Goal: Transaction & Acquisition: Purchase product/service

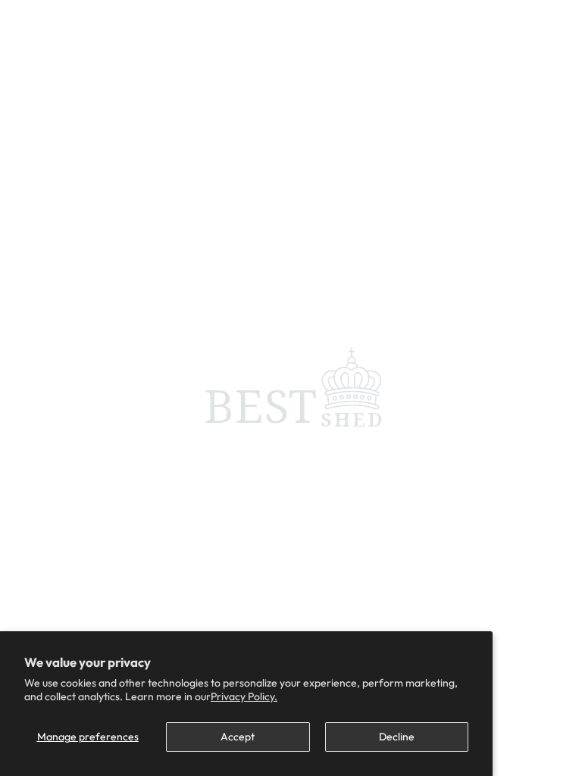
click at [202, 105] on span at bounding box center [291, 388] width 582 height 776
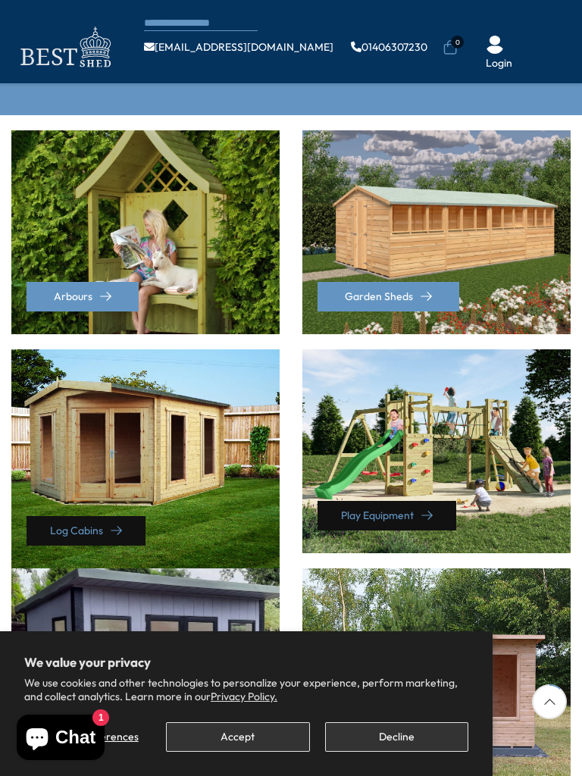
scroll to position [380, 0]
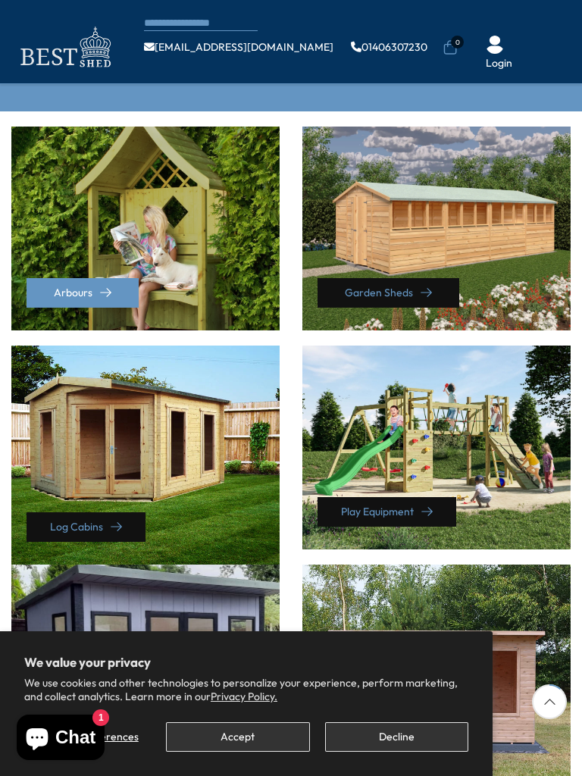
click at [401, 278] on link "Garden Sheds" at bounding box center [389, 293] width 142 height 30
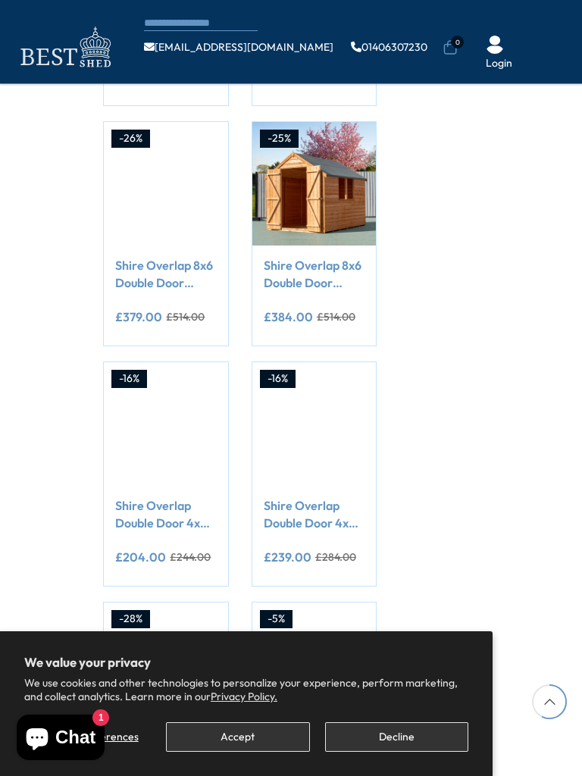
scroll to position [879, 0]
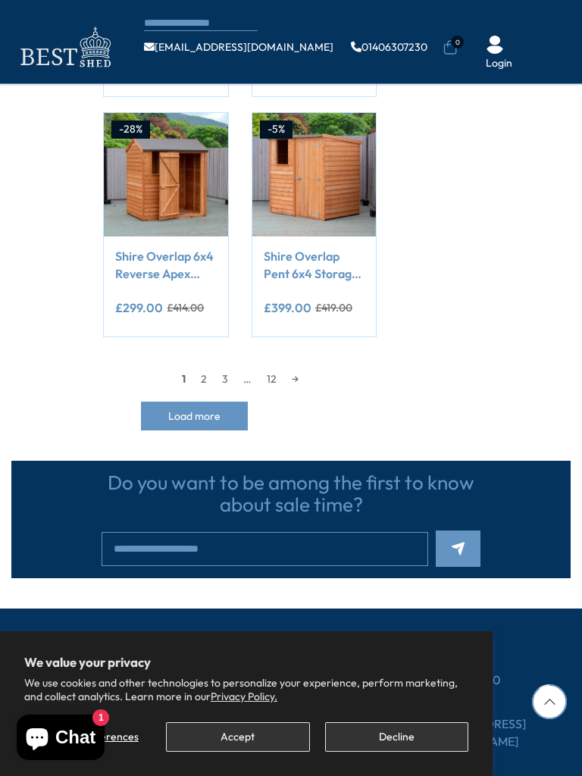
click at [198, 368] on link "2" at bounding box center [203, 379] width 21 height 23
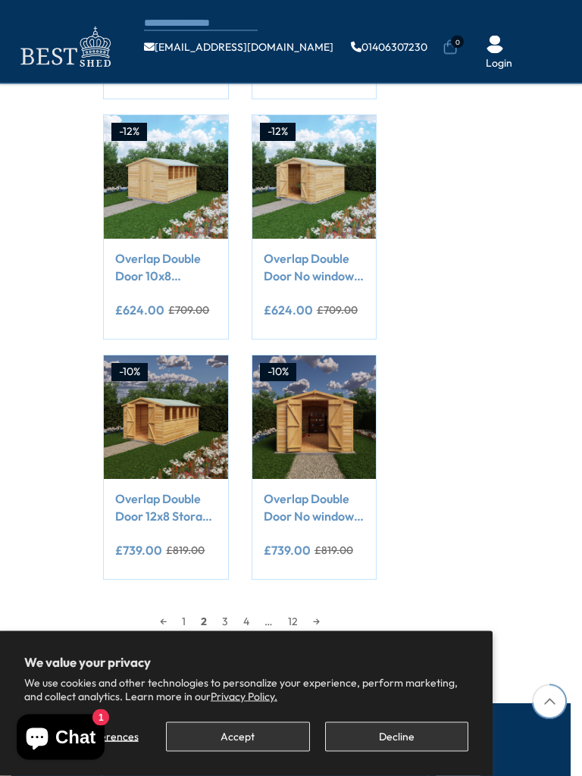
scroll to position [1127, 0]
click at [226, 610] on link "3" at bounding box center [225, 621] width 21 height 23
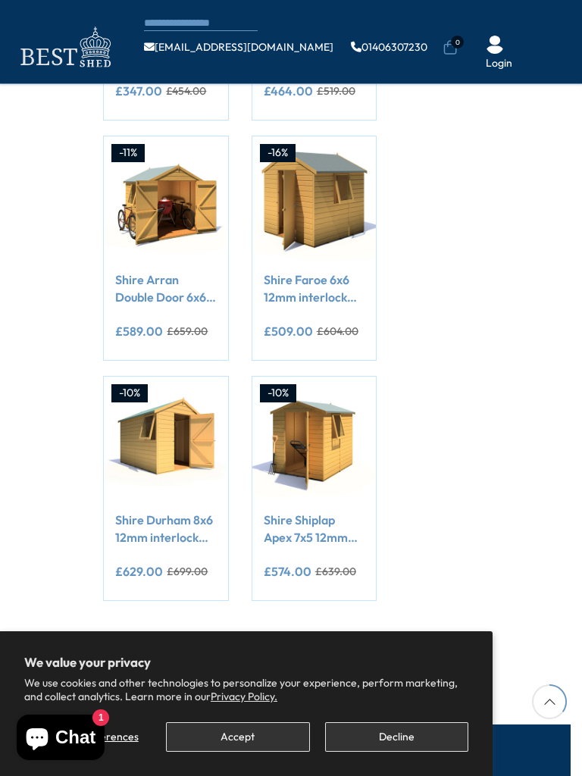
scroll to position [189, 0]
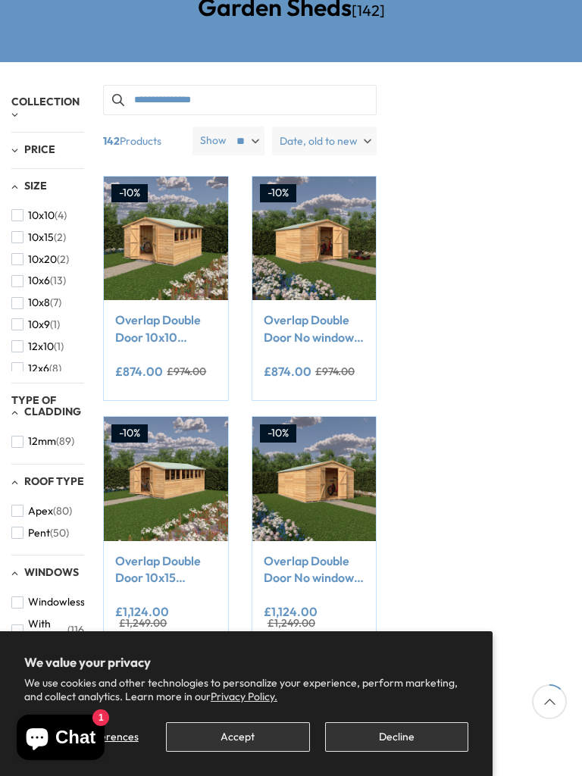
click at [256, 743] on button "Accept" at bounding box center [237, 737] width 143 height 30
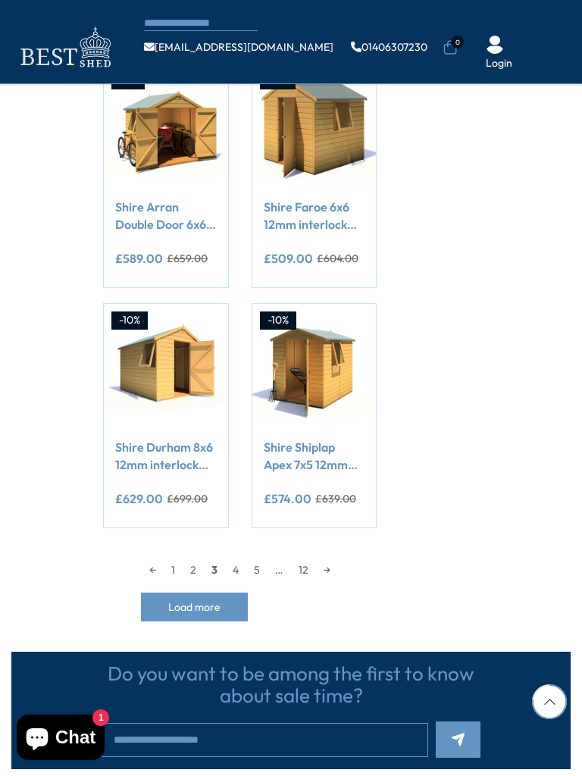
scroll to position [1201, 0]
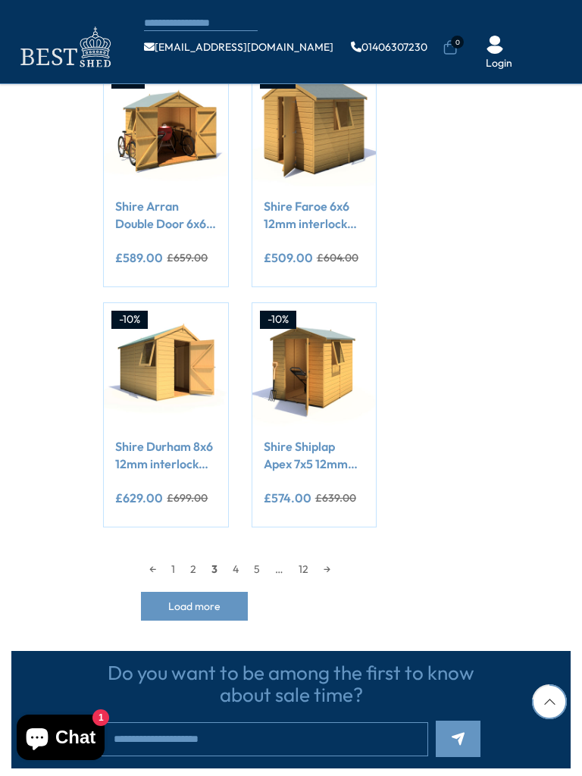
click at [231, 565] on link "4" at bounding box center [235, 569] width 21 height 23
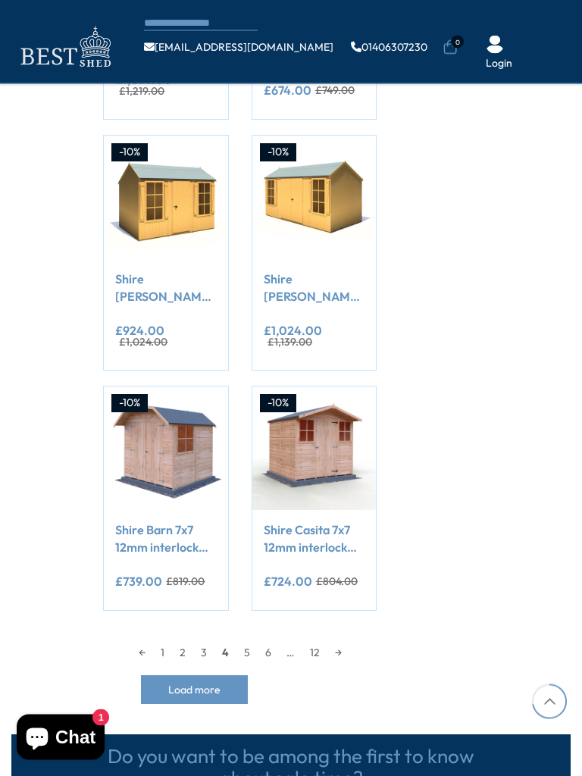
scroll to position [1117, 0]
click at [253, 643] on link "5" at bounding box center [246, 652] width 21 height 23
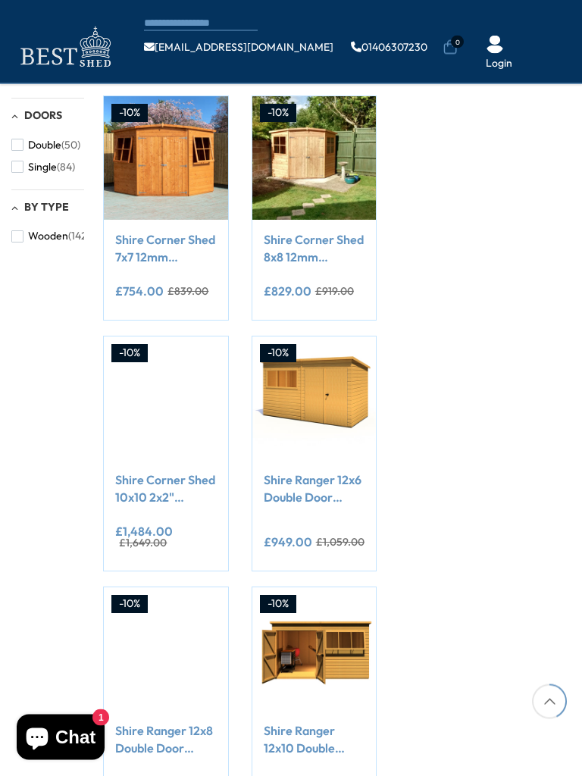
scroll to position [665, 0]
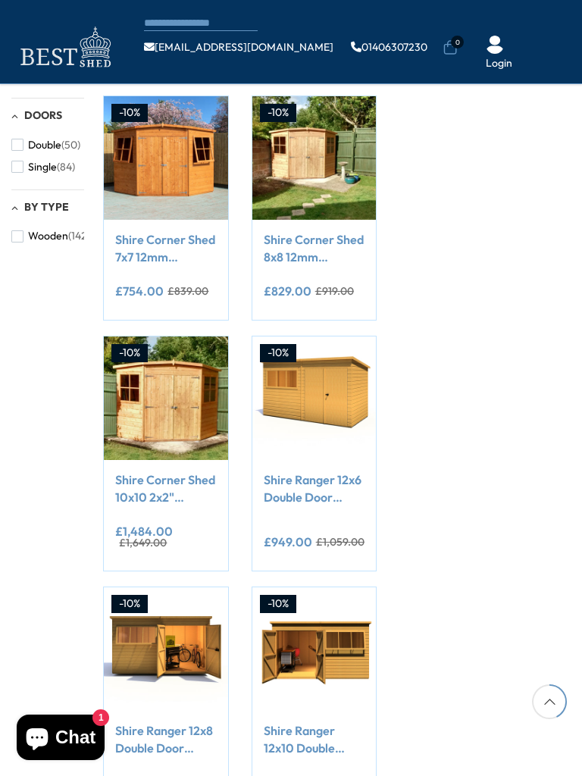
click at [312, 472] on link "Shire Ranger 12x6 Double Door Premium Pent interlock Shiplap Shed" at bounding box center [314, 488] width 101 height 34
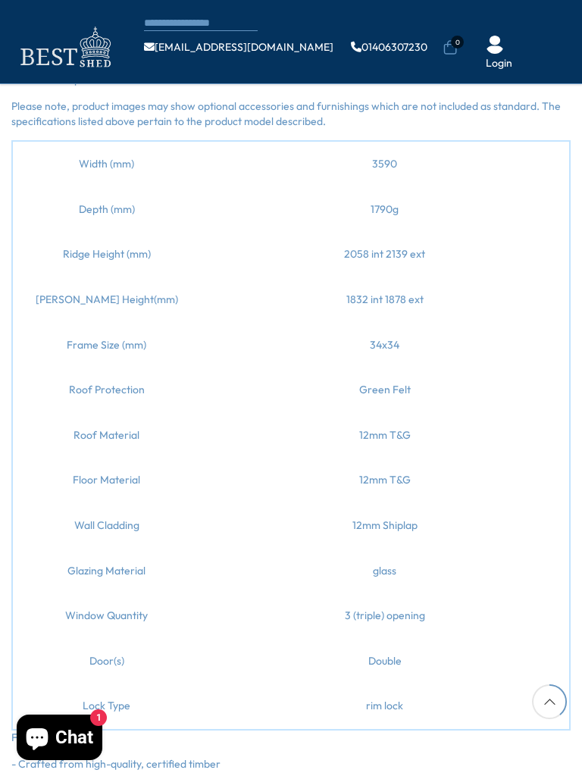
scroll to position [1506, 0]
